Goal: Task Accomplishment & Management: Manage account settings

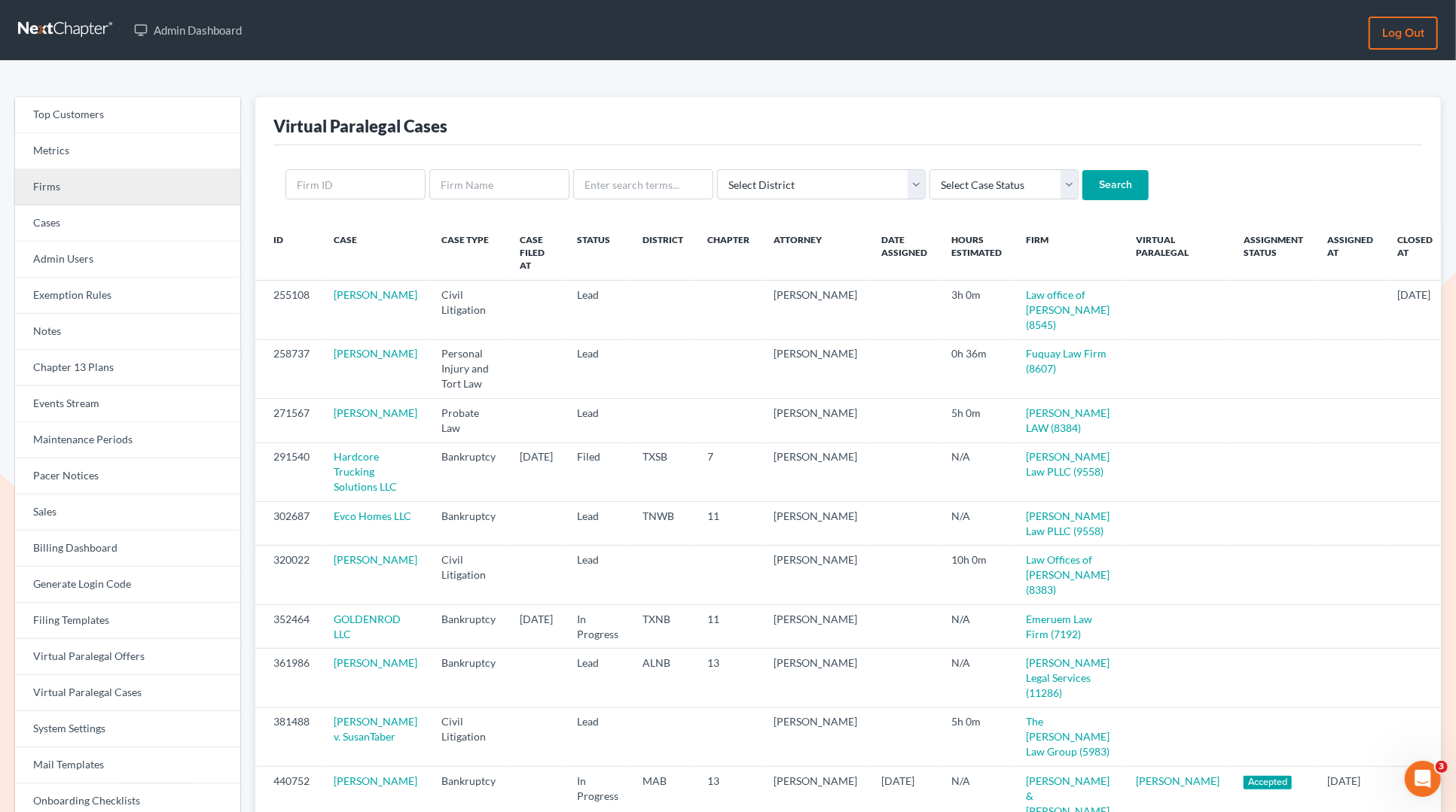
click at [96, 181] on link "Firms" at bounding box center [127, 188] width 225 height 36
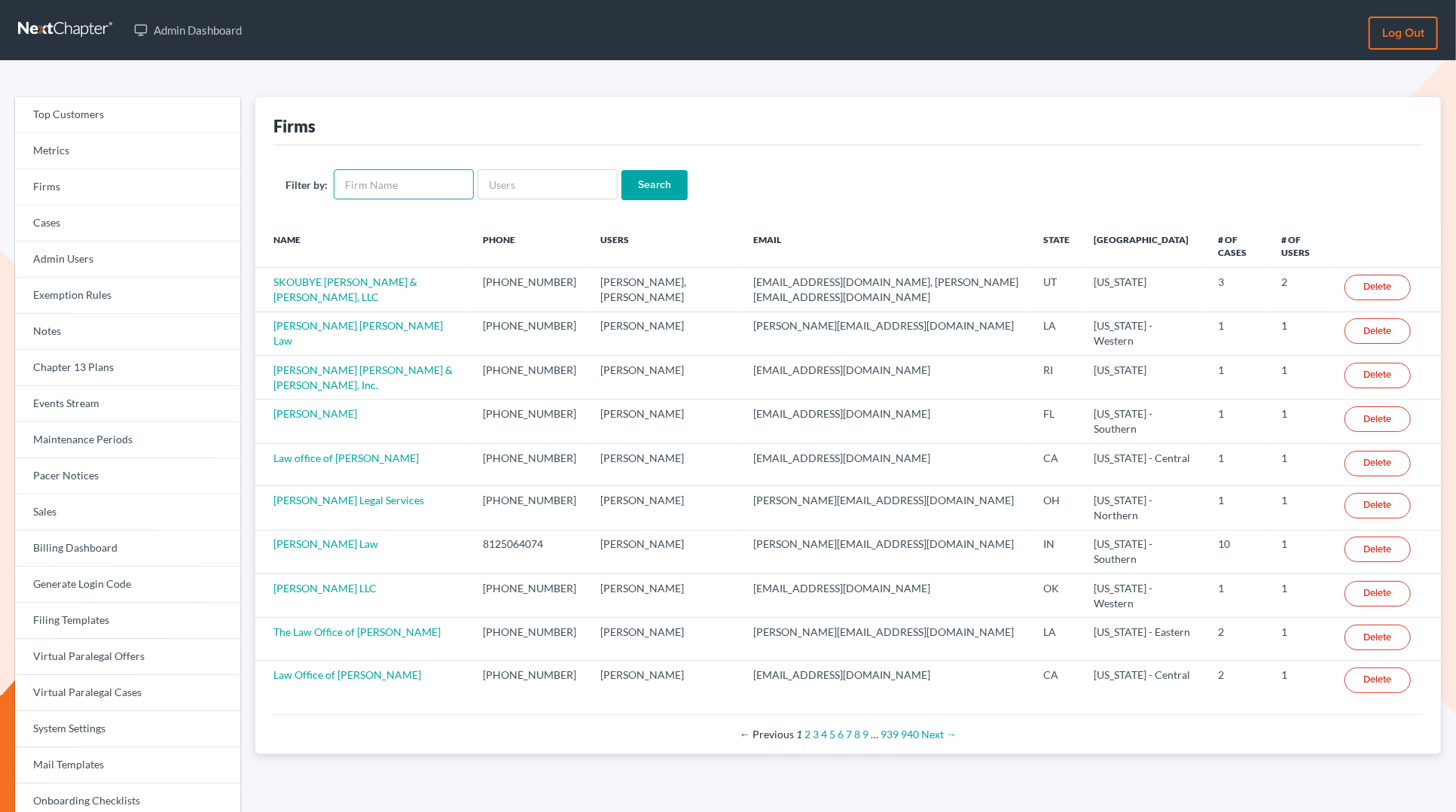
click at [422, 184] on input "text" at bounding box center [403, 185] width 140 height 30
type input "d"
type input "frost law"
click at [621, 170] on input "Search" at bounding box center [655, 185] width 66 height 30
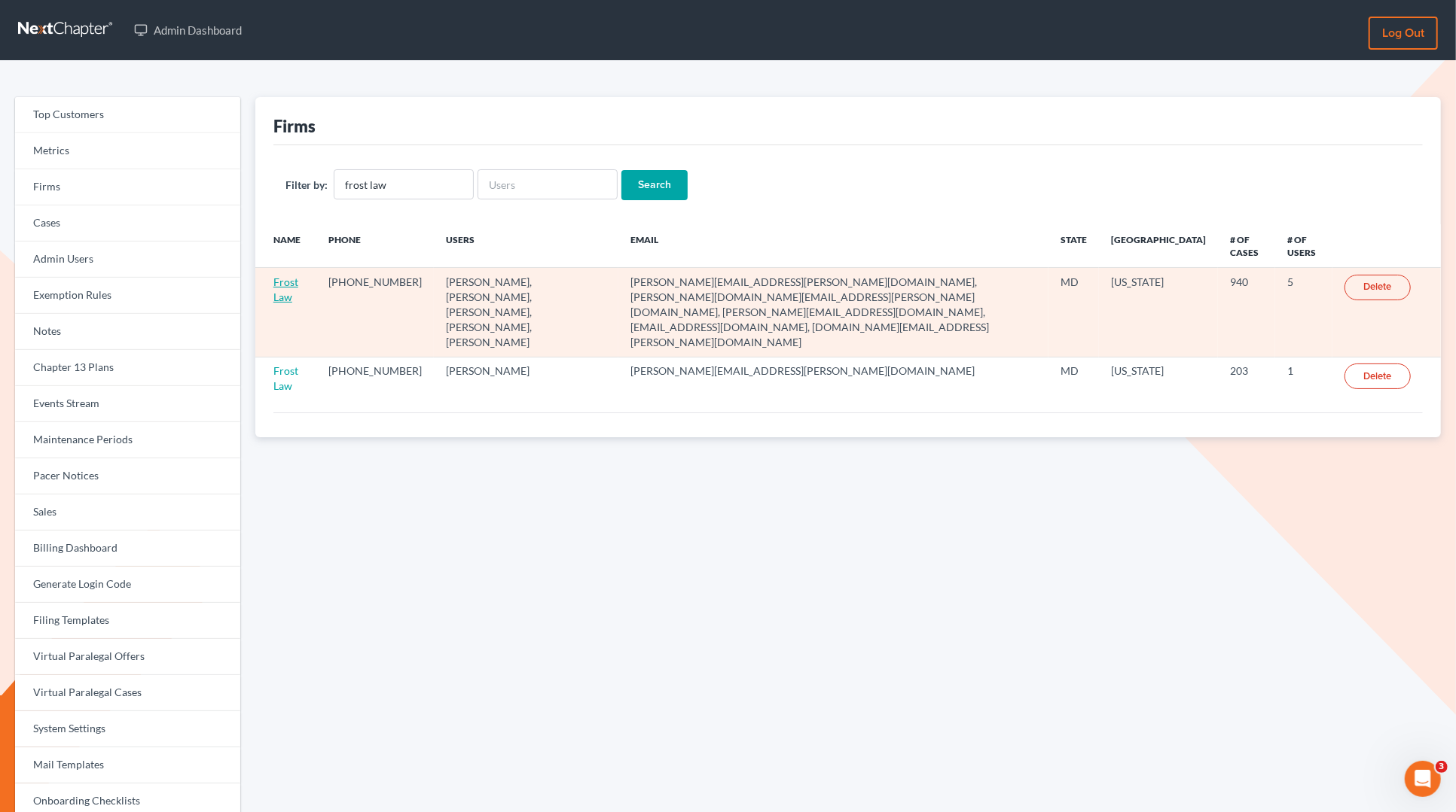
click at [279, 281] on link "Frost Law" at bounding box center [285, 289] width 24 height 28
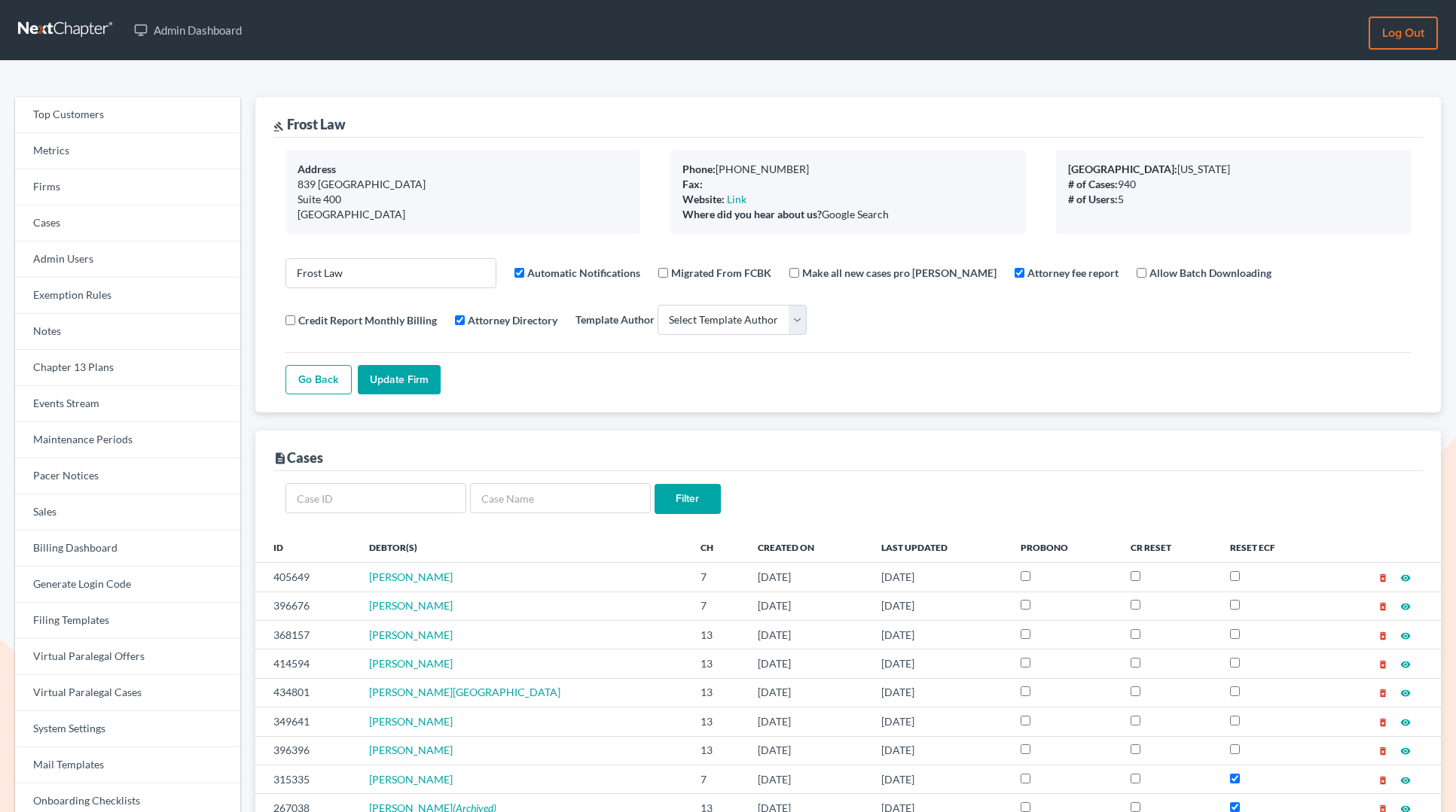
select select
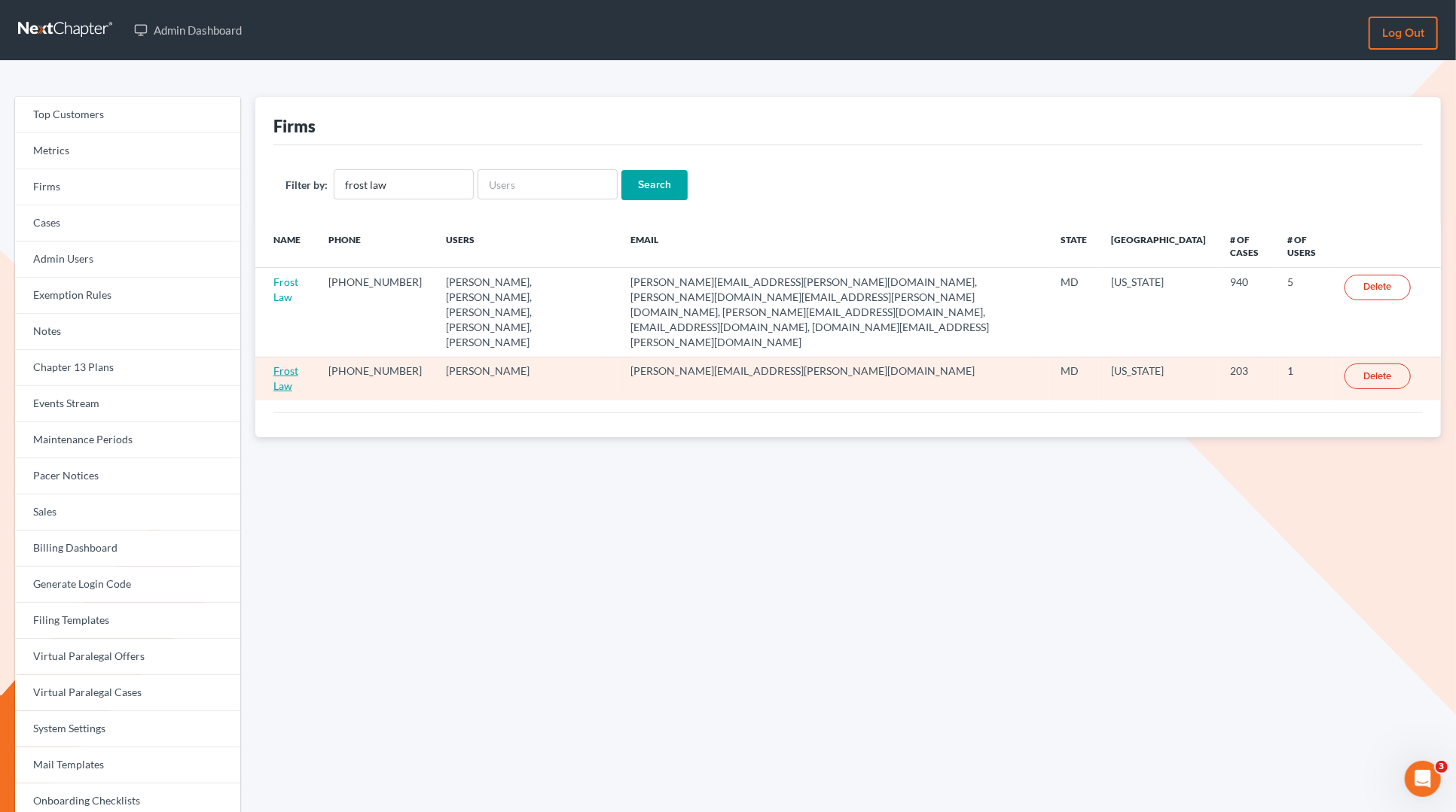
click at [282, 365] on link "Frost Law" at bounding box center [285, 378] width 24 height 28
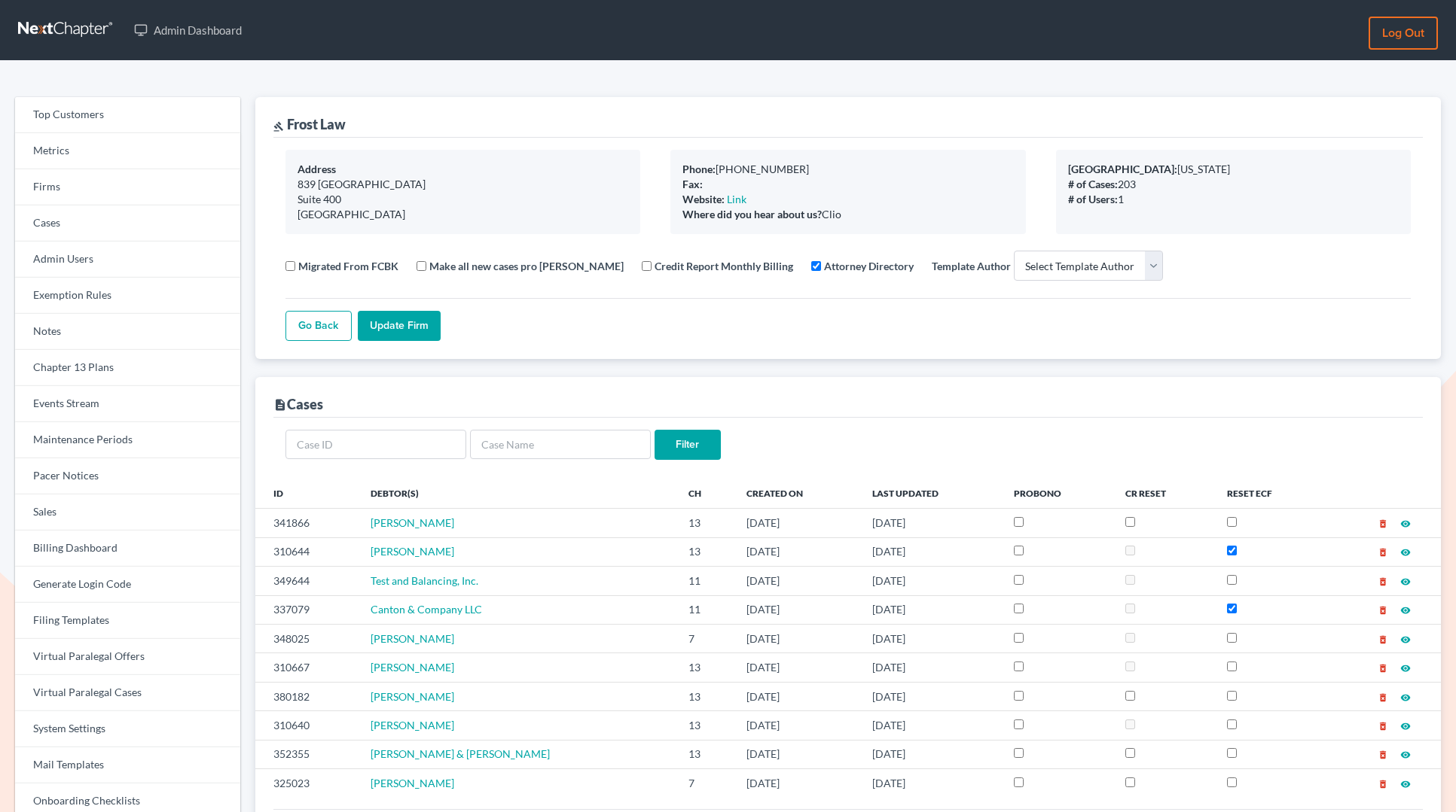
select select
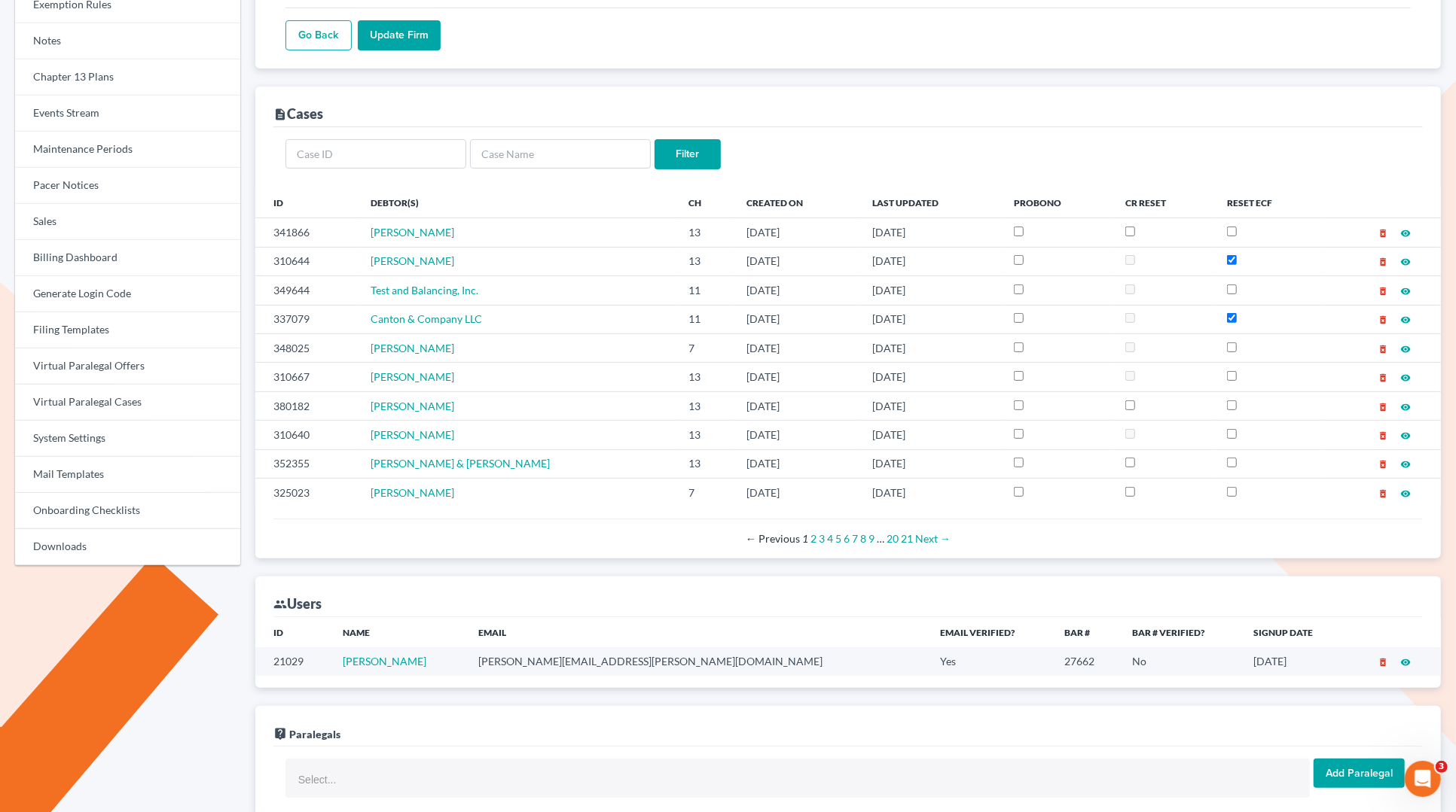
scroll to position [285, 0]
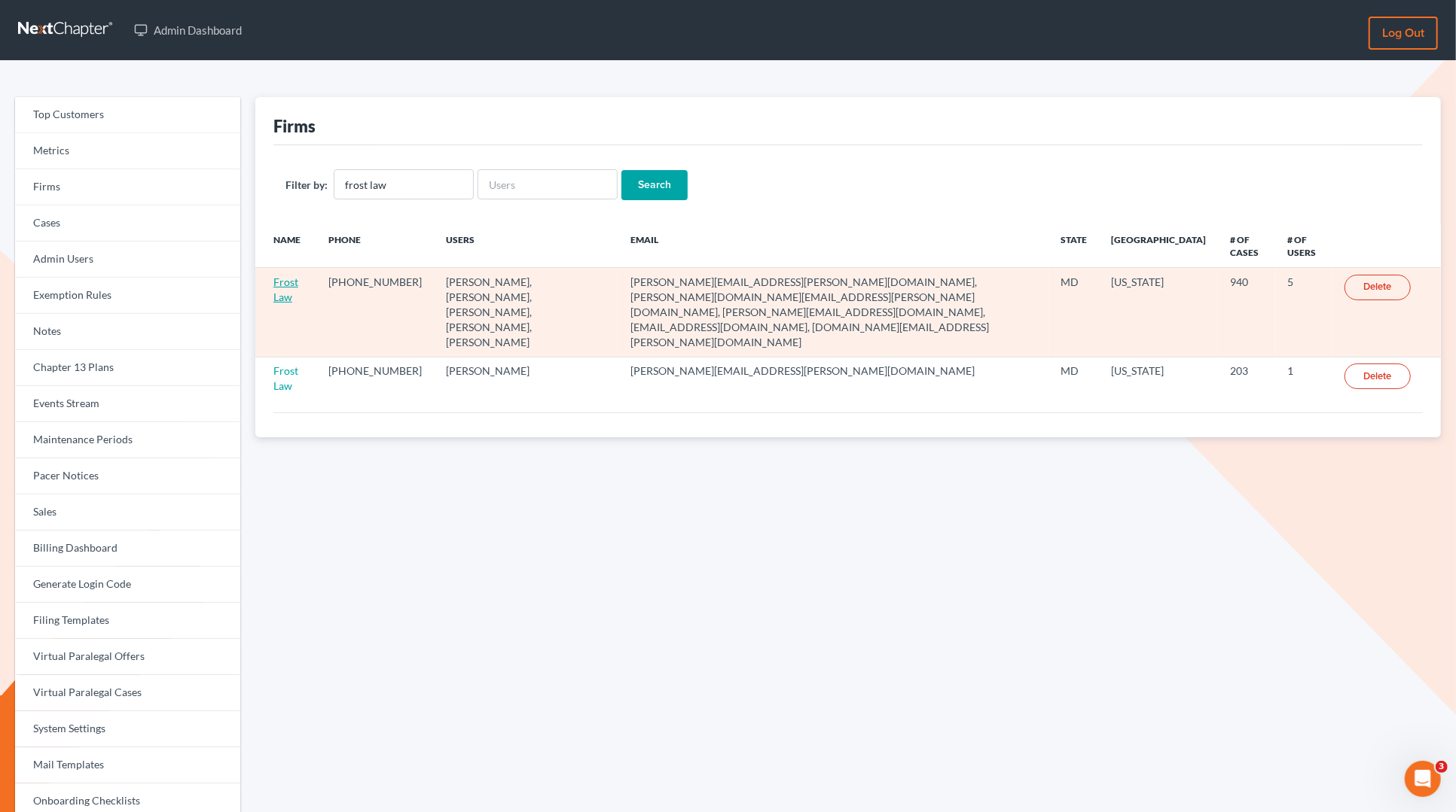
click at [286, 290] on link "Frost Law" at bounding box center [285, 289] width 24 height 28
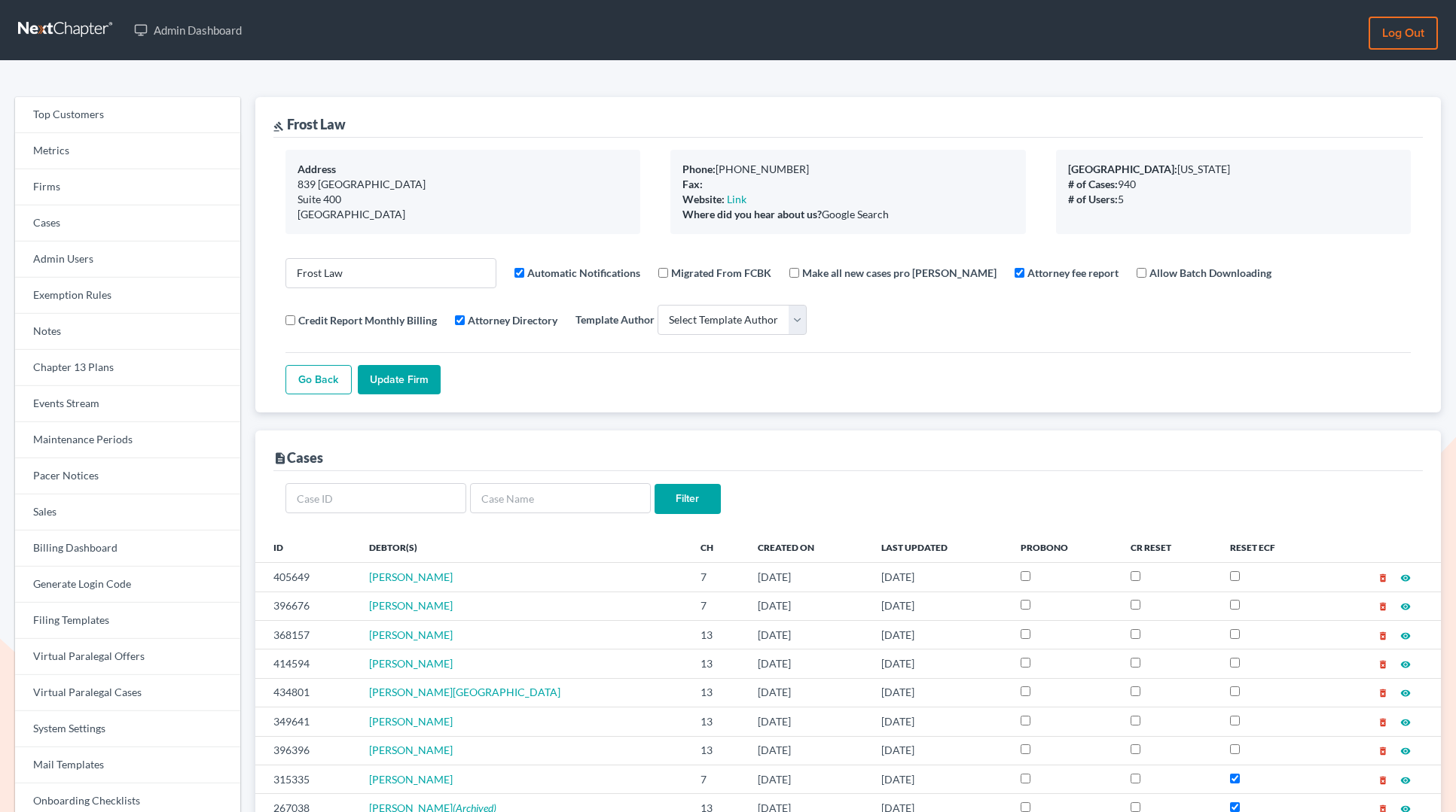
select select
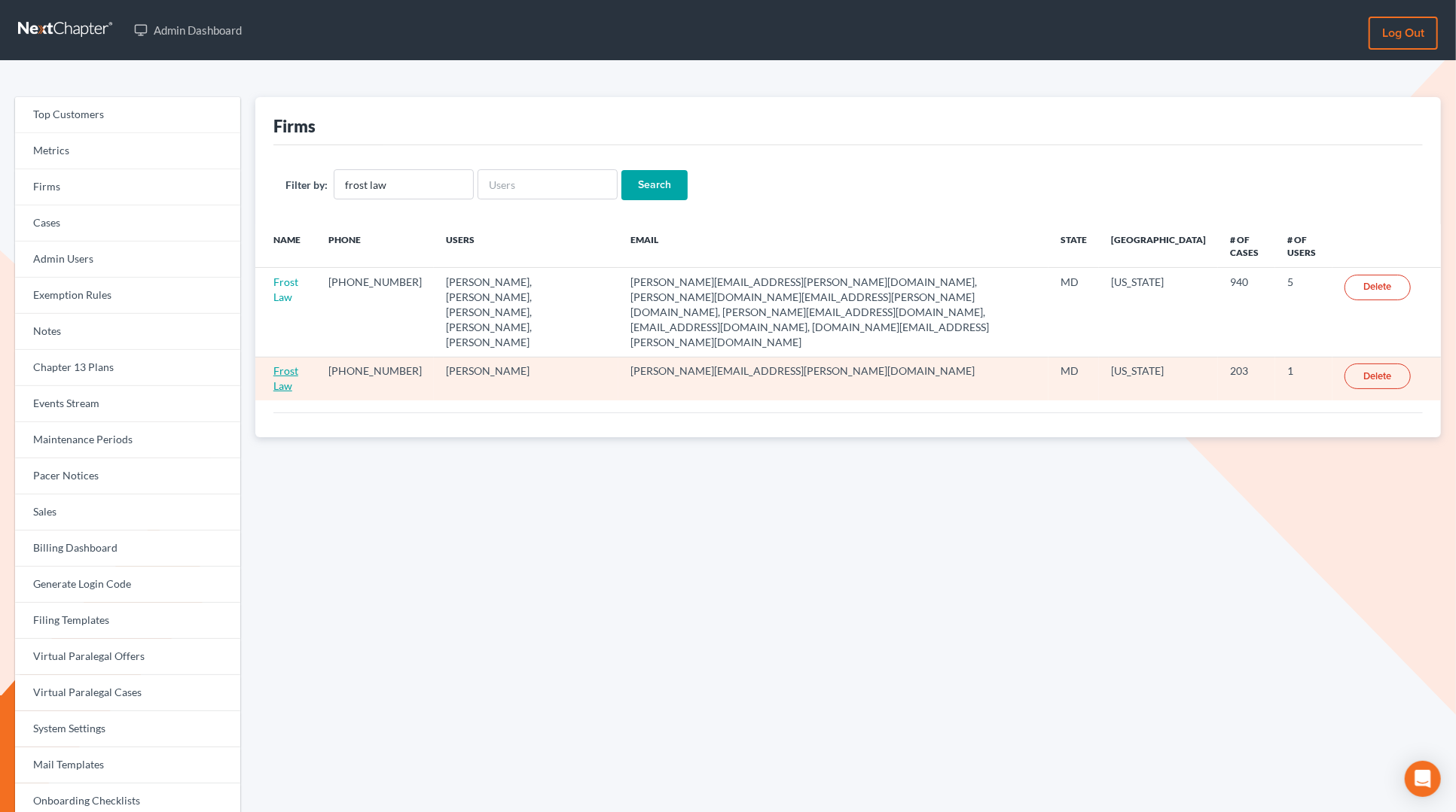
click at [284, 365] on link "Frost Law" at bounding box center [285, 378] width 24 height 28
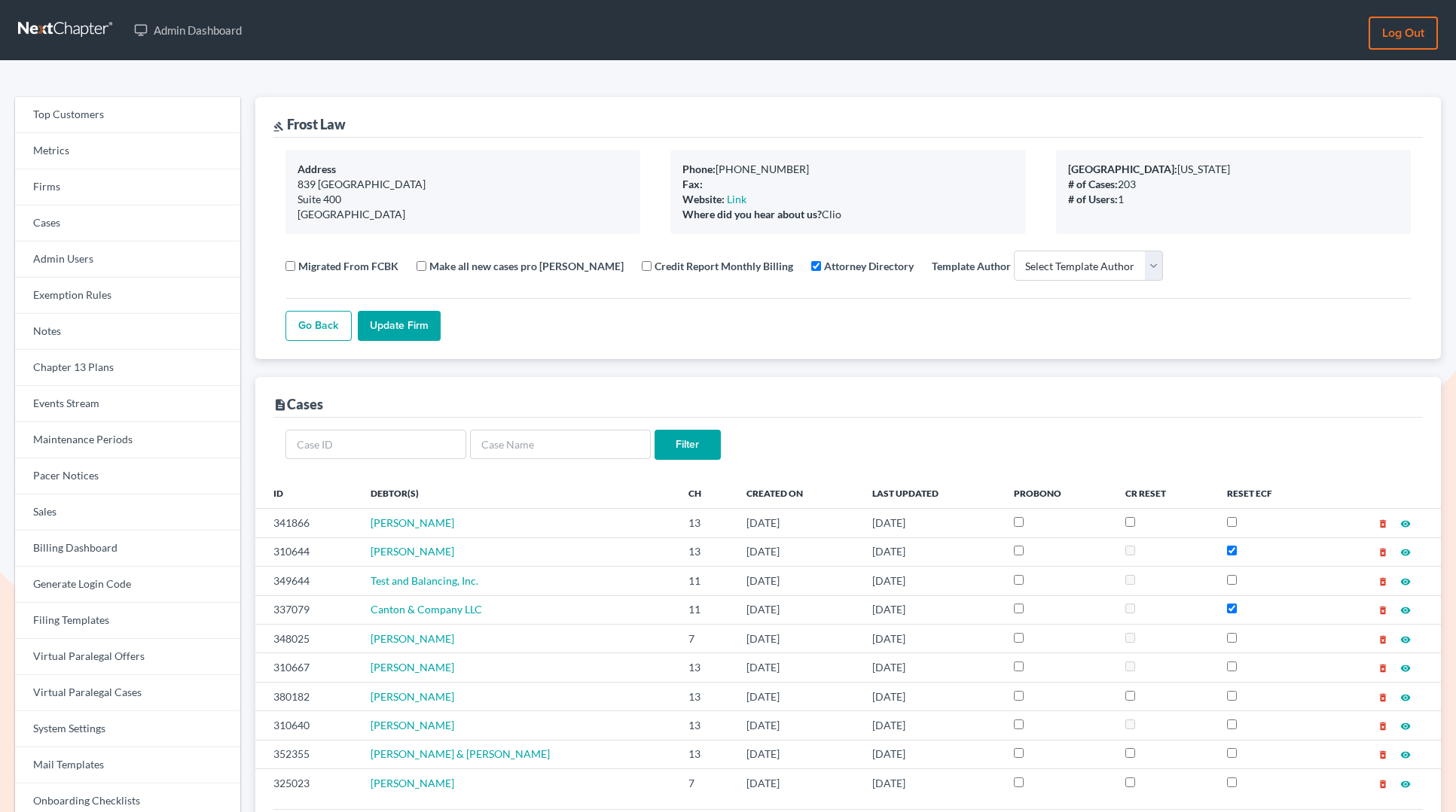
select select
